Goal: Register for event/course

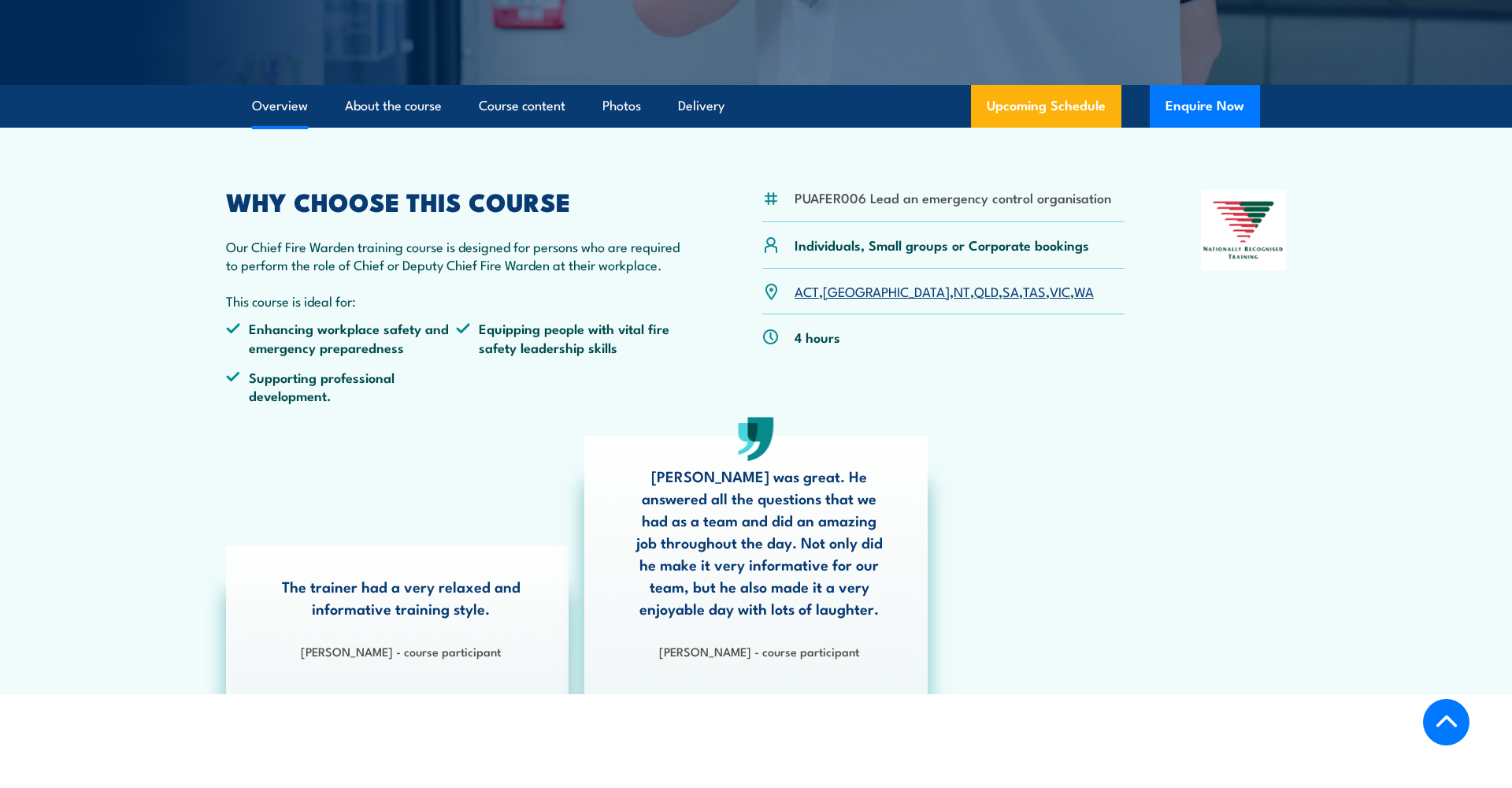
click at [954, 293] on link "NT" at bounding box center [962, 290] width 17 height 19
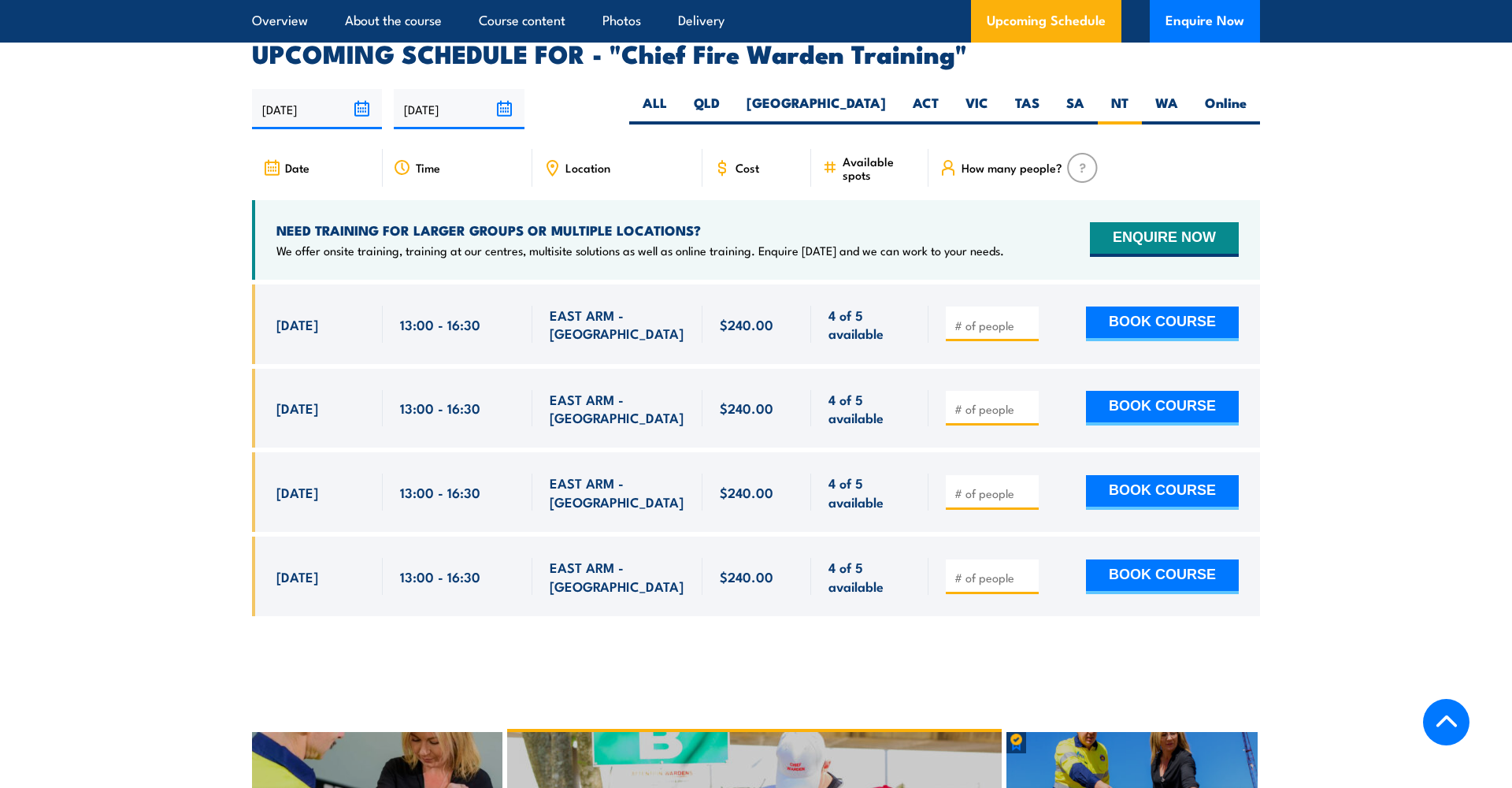
scroll to position [2782, 0]
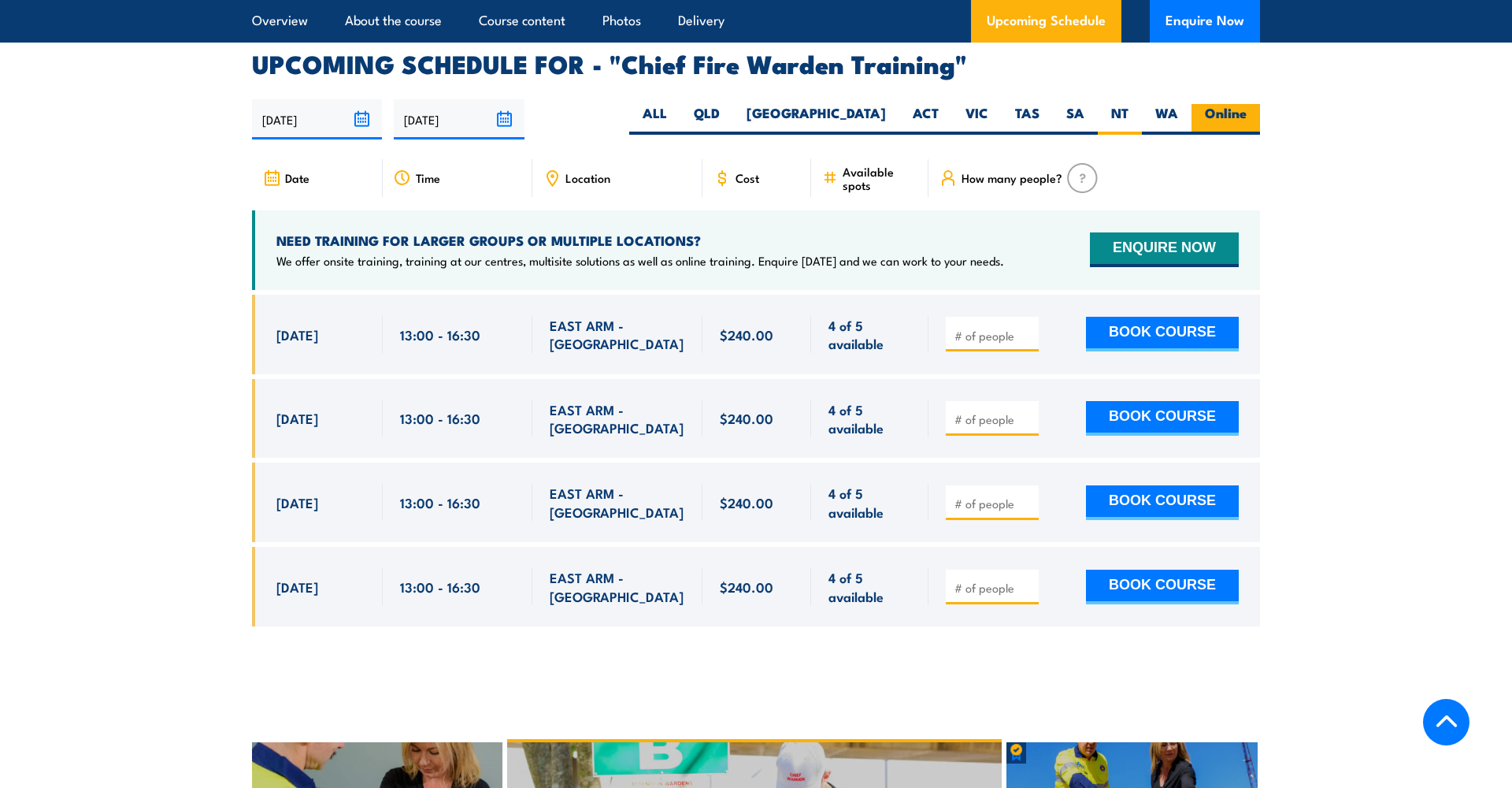
click at [1229, 104] on label "Online" at bounding box center [1225, 119] width 69 height 30
click at [1246, 104] on input "Online" at bounding box center [1251, 109] width 10 height 10
radio input "true"
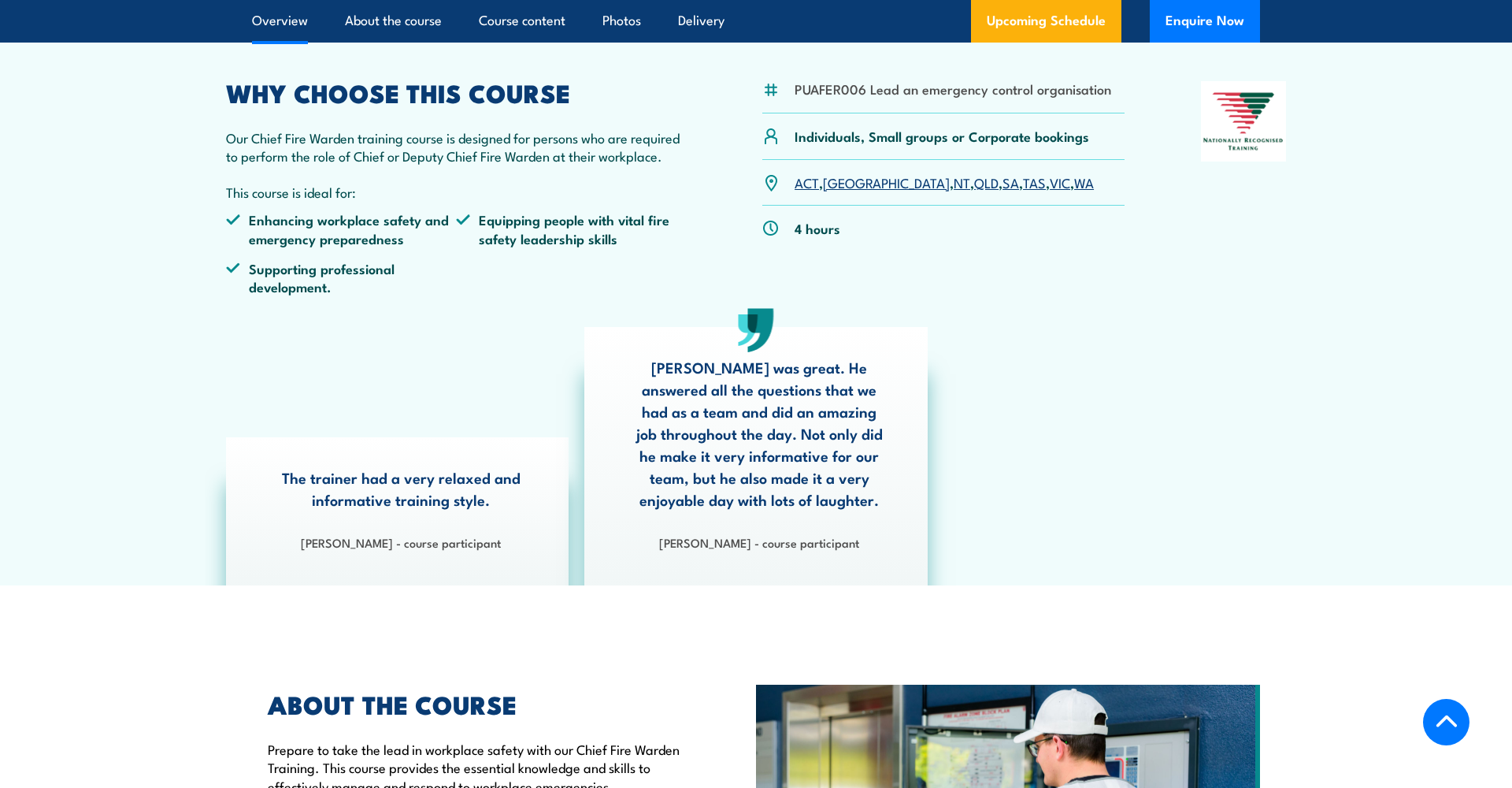
scroll to position [472, 0]
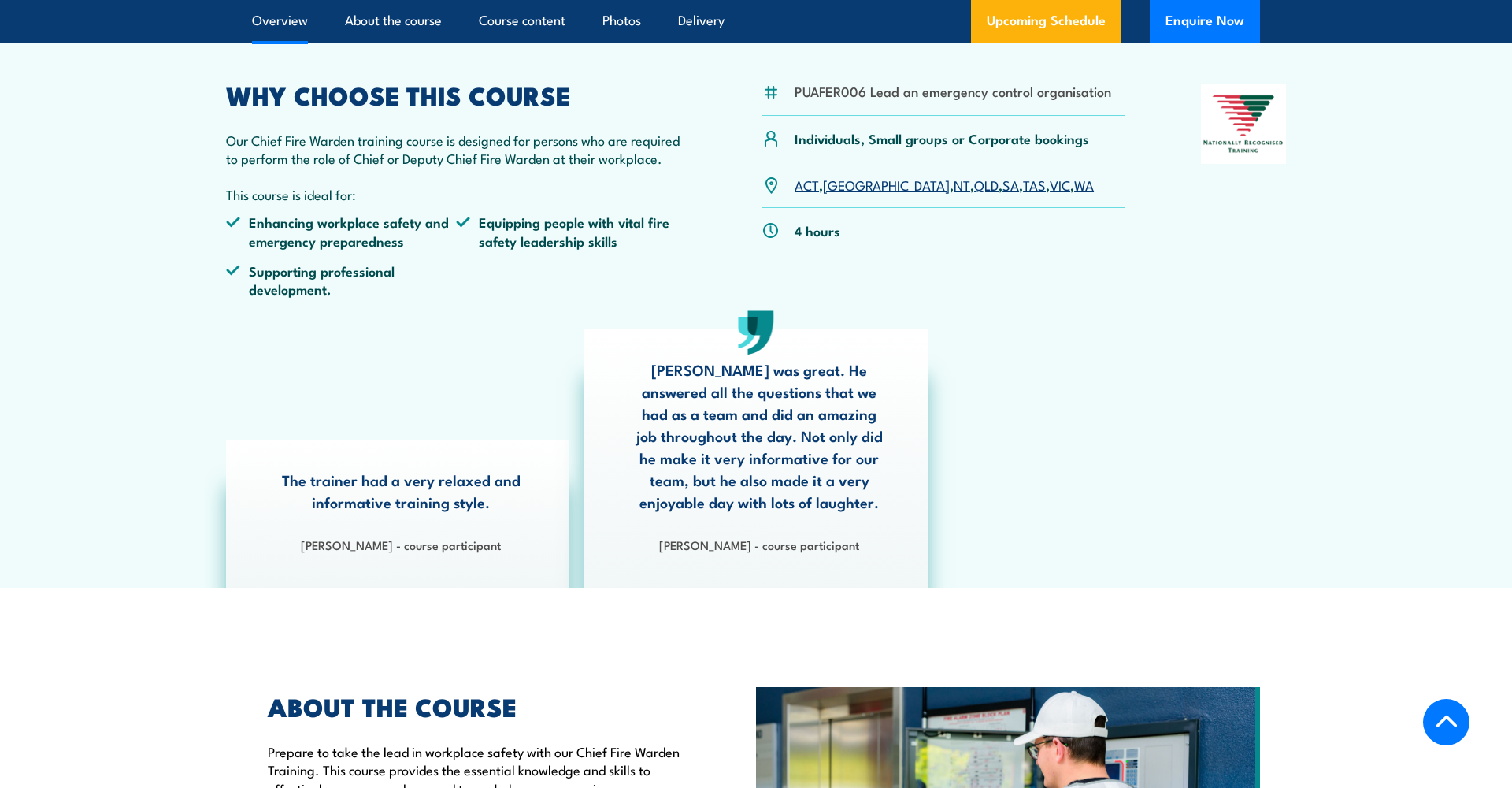
click at [954, 186] on link "NT" at bounding box center [962, 185] width 17 height 19
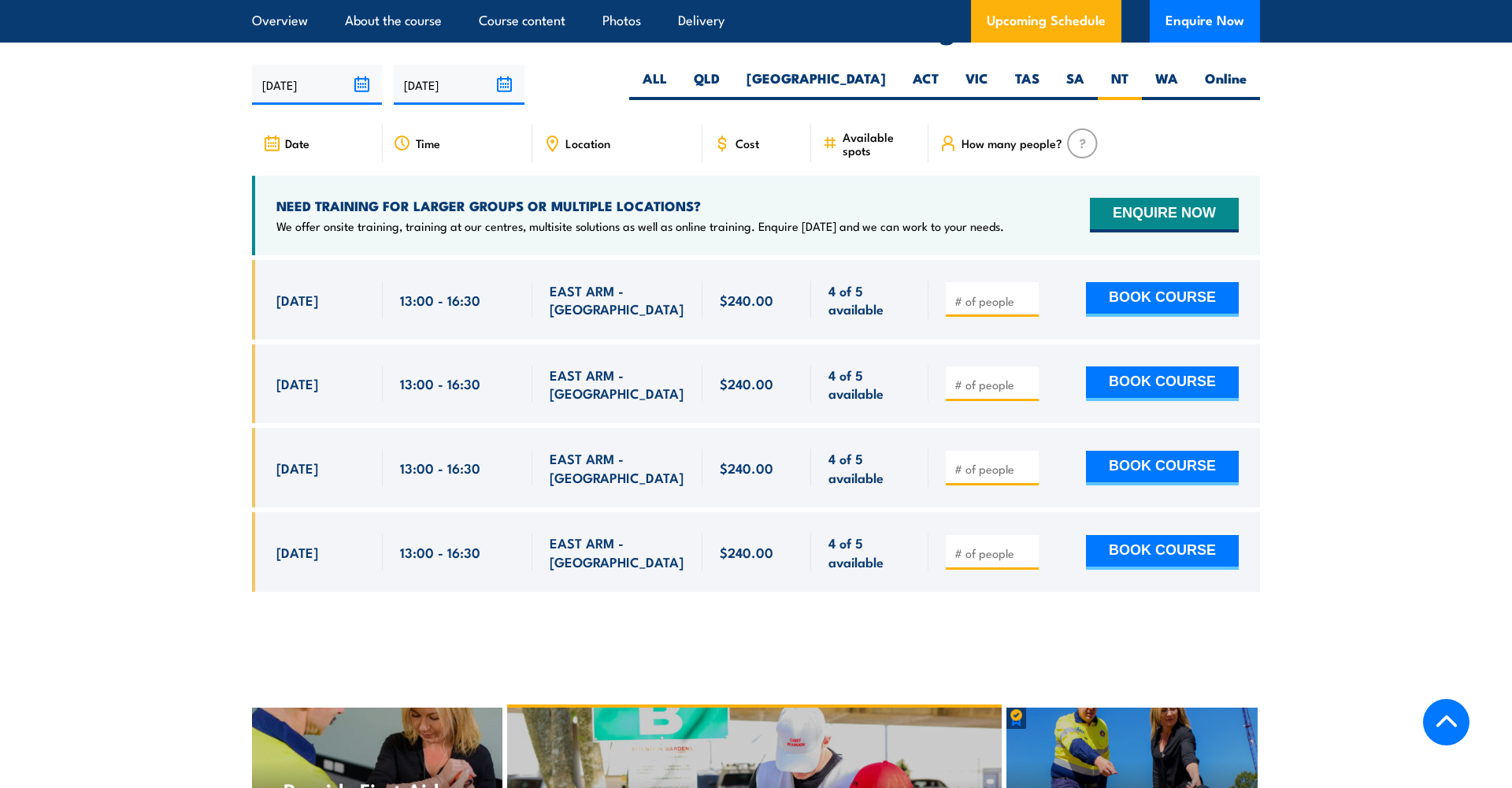
scroll to position [2817, 0]
